Goal: Task Accomplishment & Management: Manage account settings

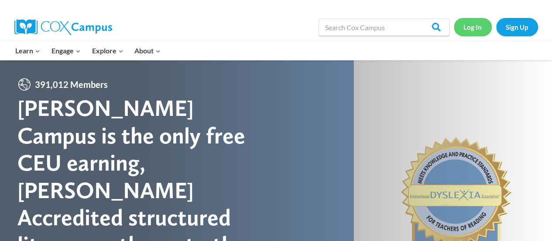
click at [479, 26] on link "Log In" at bounding box center [473, 27] width 38 height 18
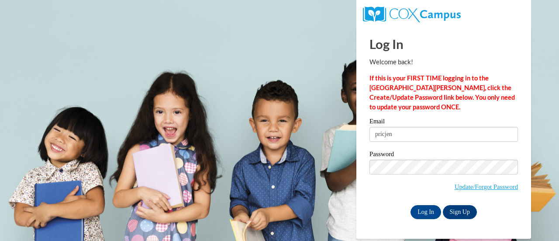
type input "pricjen"
click at [425, 207] on input "Log In" at bounding box center [425, 212] width 31 height 14
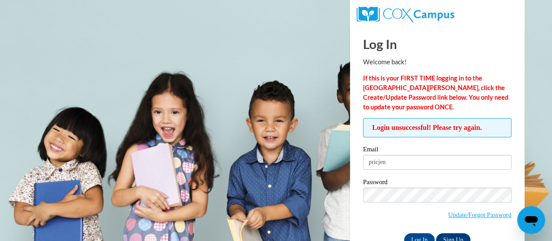
scroll to position [24, 0]
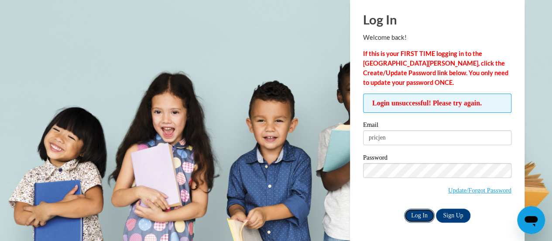
click at [428, 217] on input "Log In" at bounding box center [419, 215] width 31 height 14
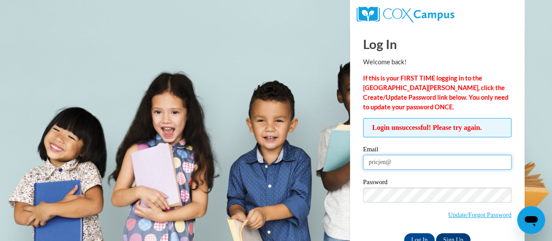
type input "pricjen@sdmfschools.org"
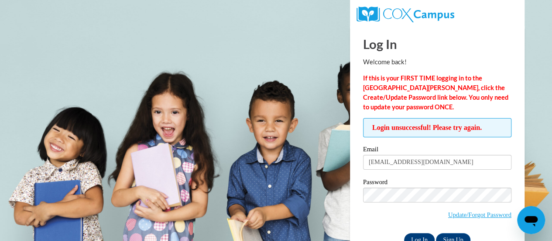
scroll to position [24, 0]
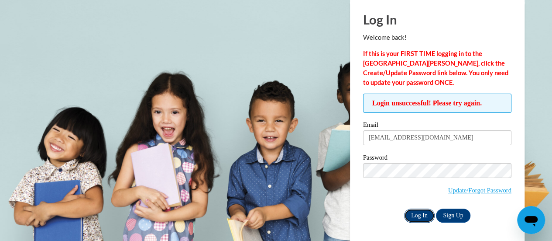
click at [424, 218] on input "Log In" at bounding box center [419, 215] width 31 height 14
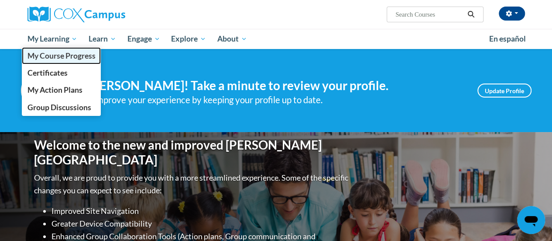
click at [59, 51] on span "My Course Progress" at bounding box center [61, 55] width 68 height 9
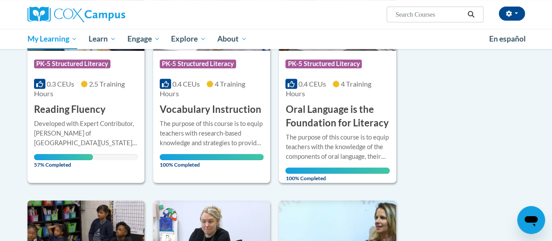
scroll to position [197, 0]
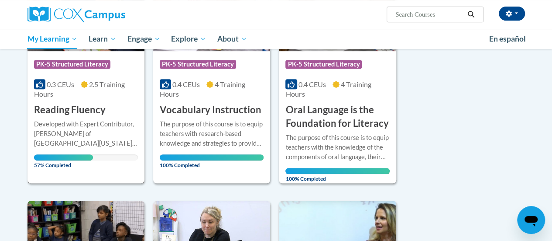
click at [76, 117] on div "More Info Open Developed with Expert Contributor, [PERSON_NAME] of [GEOGRAPHIC_…" at bounding box center [86, 142] width 117 height 51
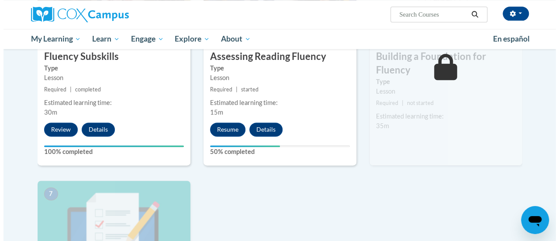
scroll to position [530, 0]
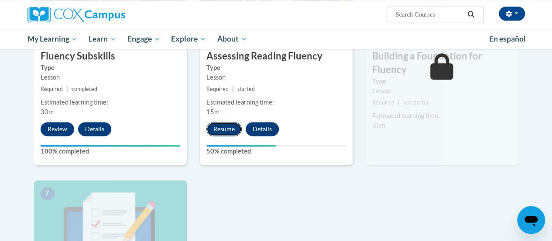
click at [232, 125] on button "Resume" at bounding box center [224, 129] width 35 height 14
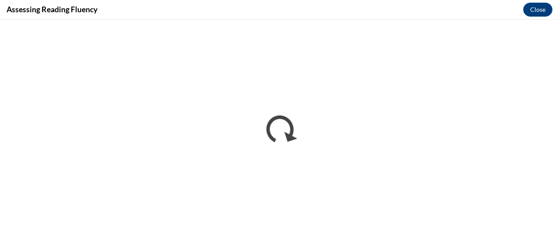
scroll to position [0, 0]
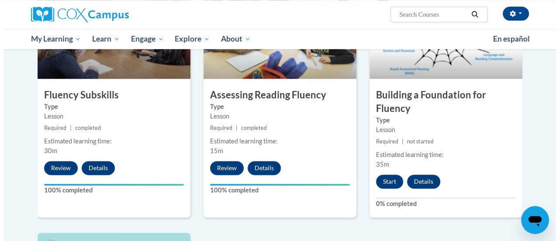
scroll to position [493, 0]
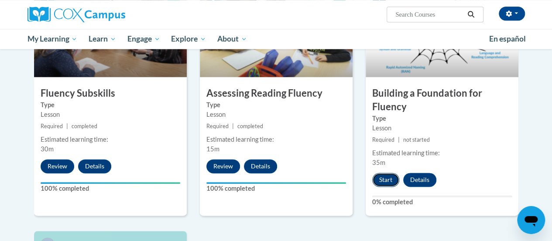
click at [384, 180] on button "Start" at bounding box center [385, 179] width 27 height 14
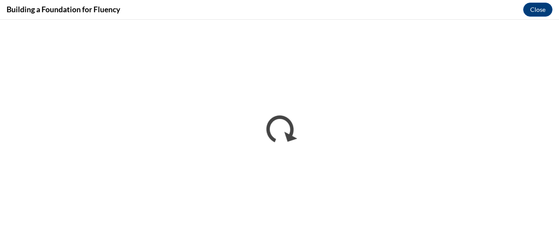
scroll to position [0, 0]
